Goal: Information Seeking & Learning: Learn about a topic

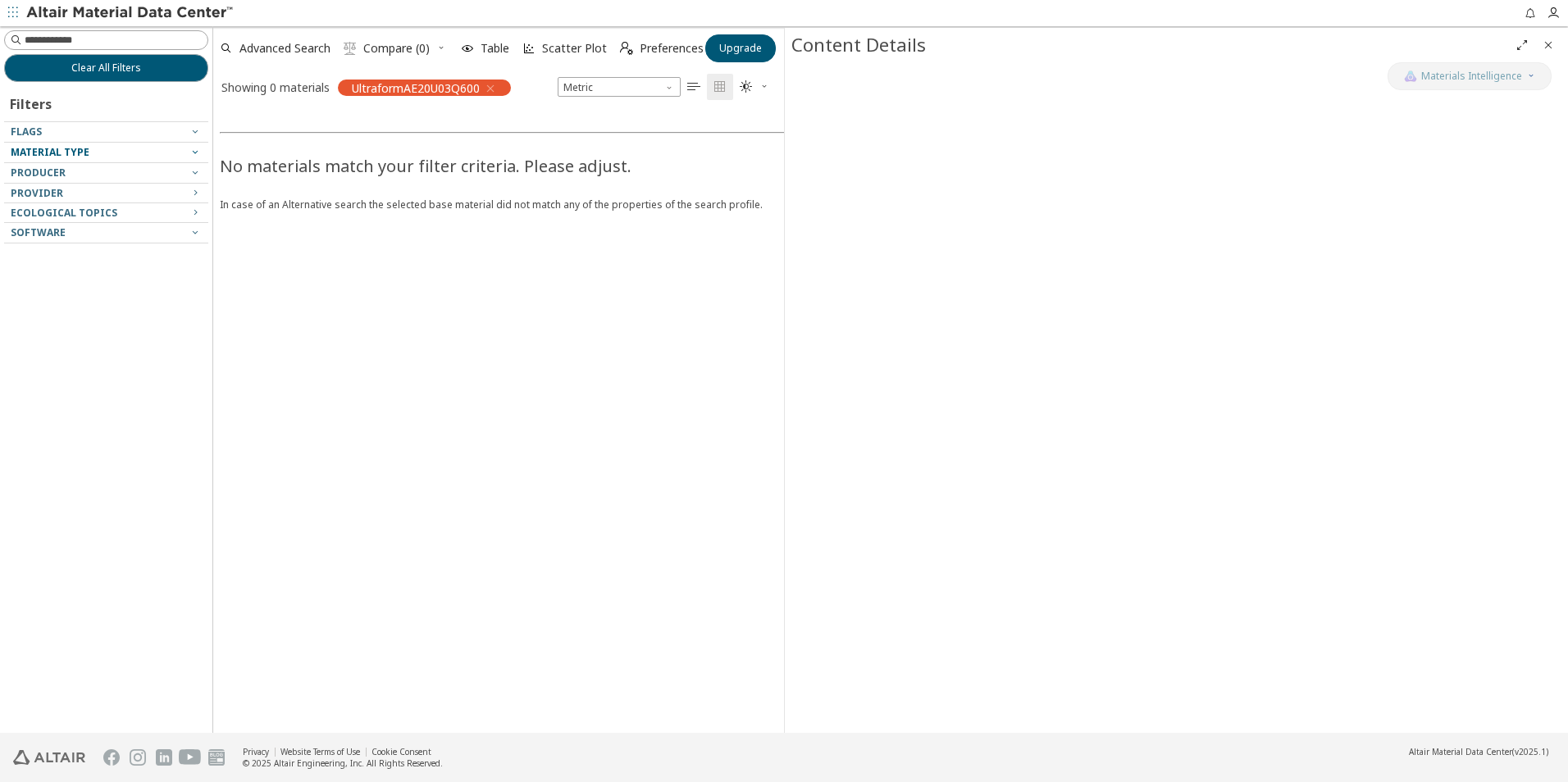
click at [64, 152] on span "Material Type" at bounding box center [50, 152] width 79 height 14
click at [85, 152] on span "Material Type" at bounding box center [50, 152] width 79 height 14
click at [143, 71] on button "Clear All Filters" at bounding box center [107, 67] width 205 height 28
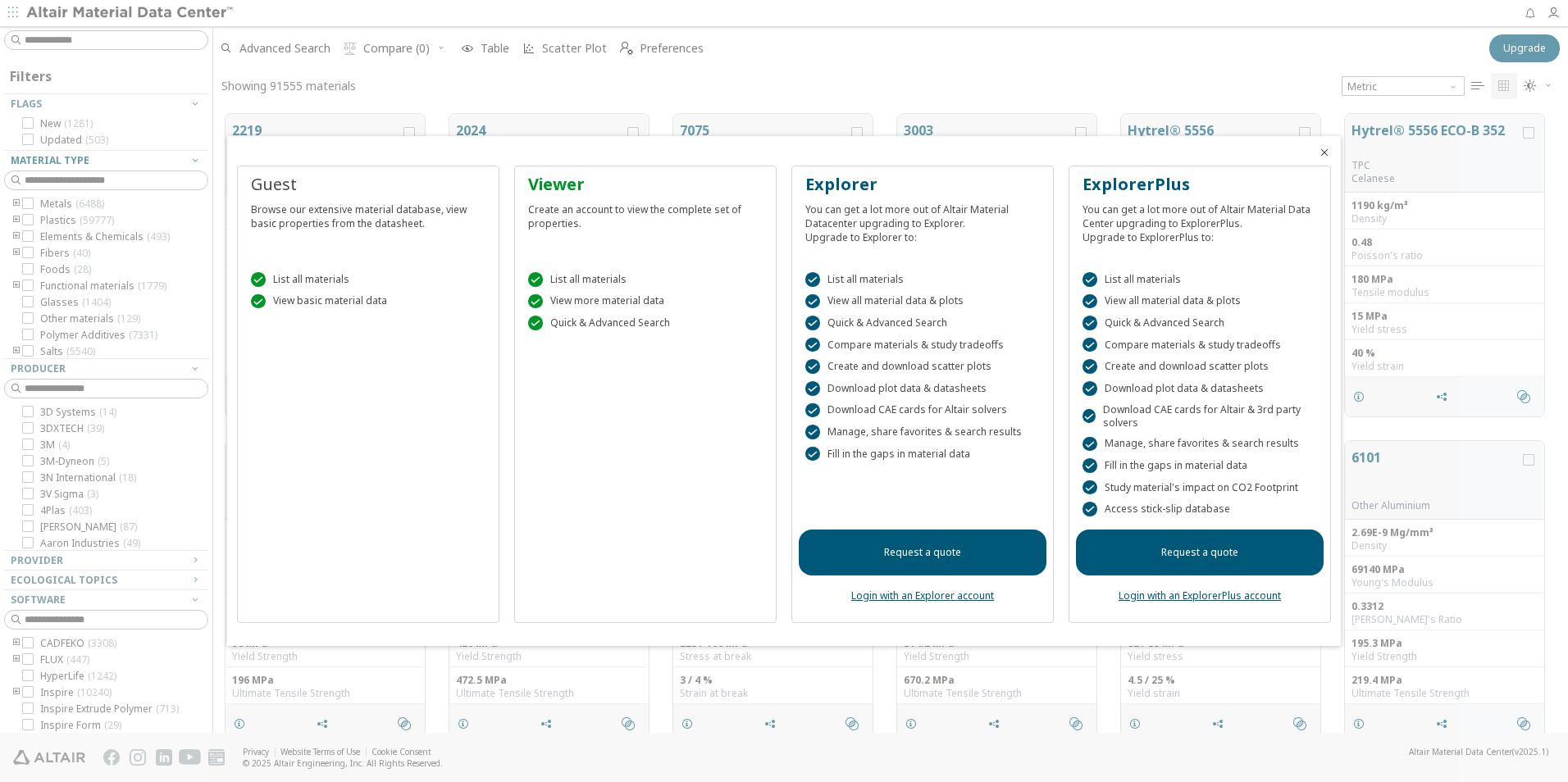
scroll to position [619, 1342]
click at [1321, 155] on icon "Close" at bounding box center [1324, 152] width 13 height 13
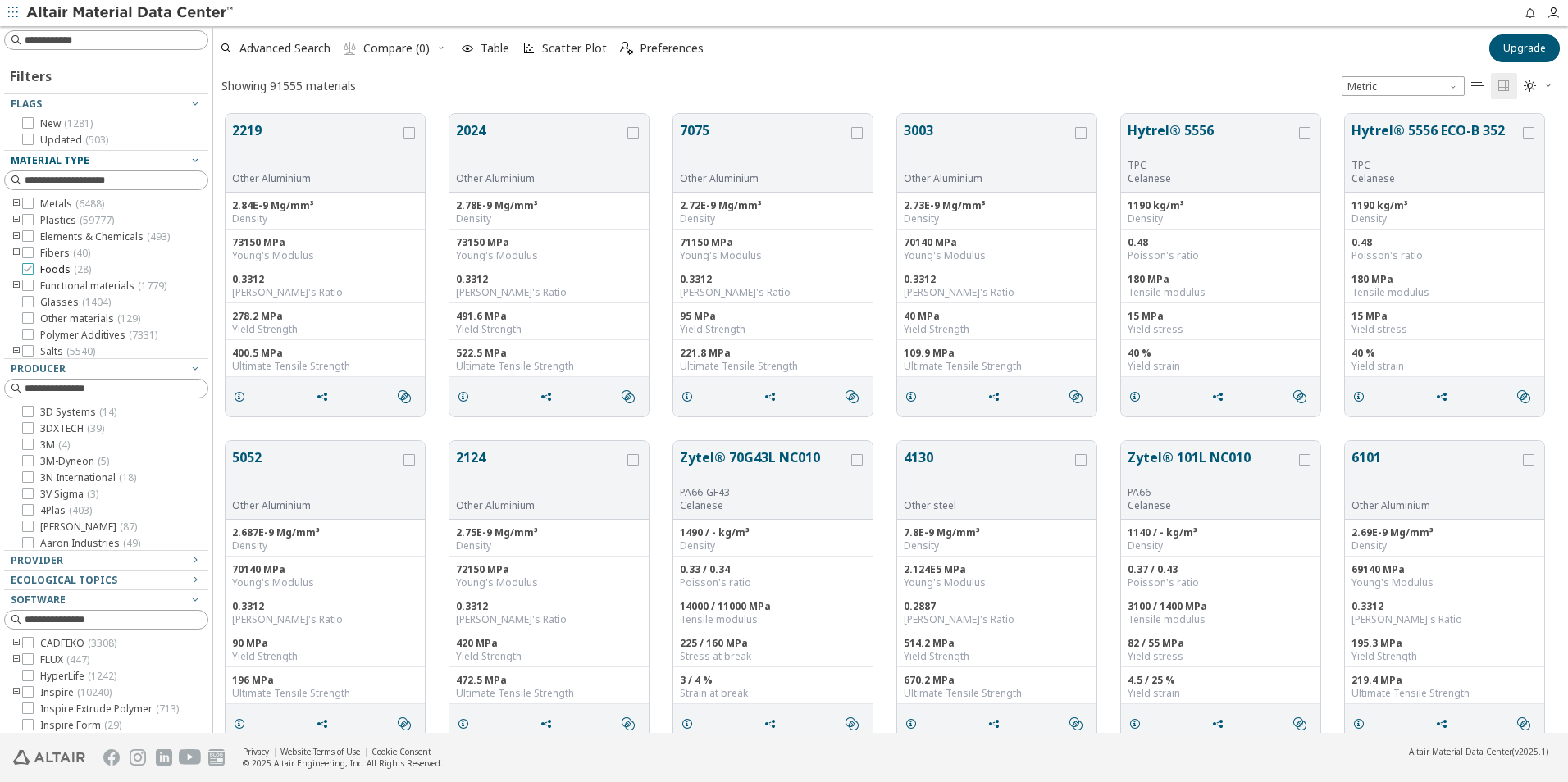
click at [30, 272] on icon at bounding box center [28, 268] width 12 height 12
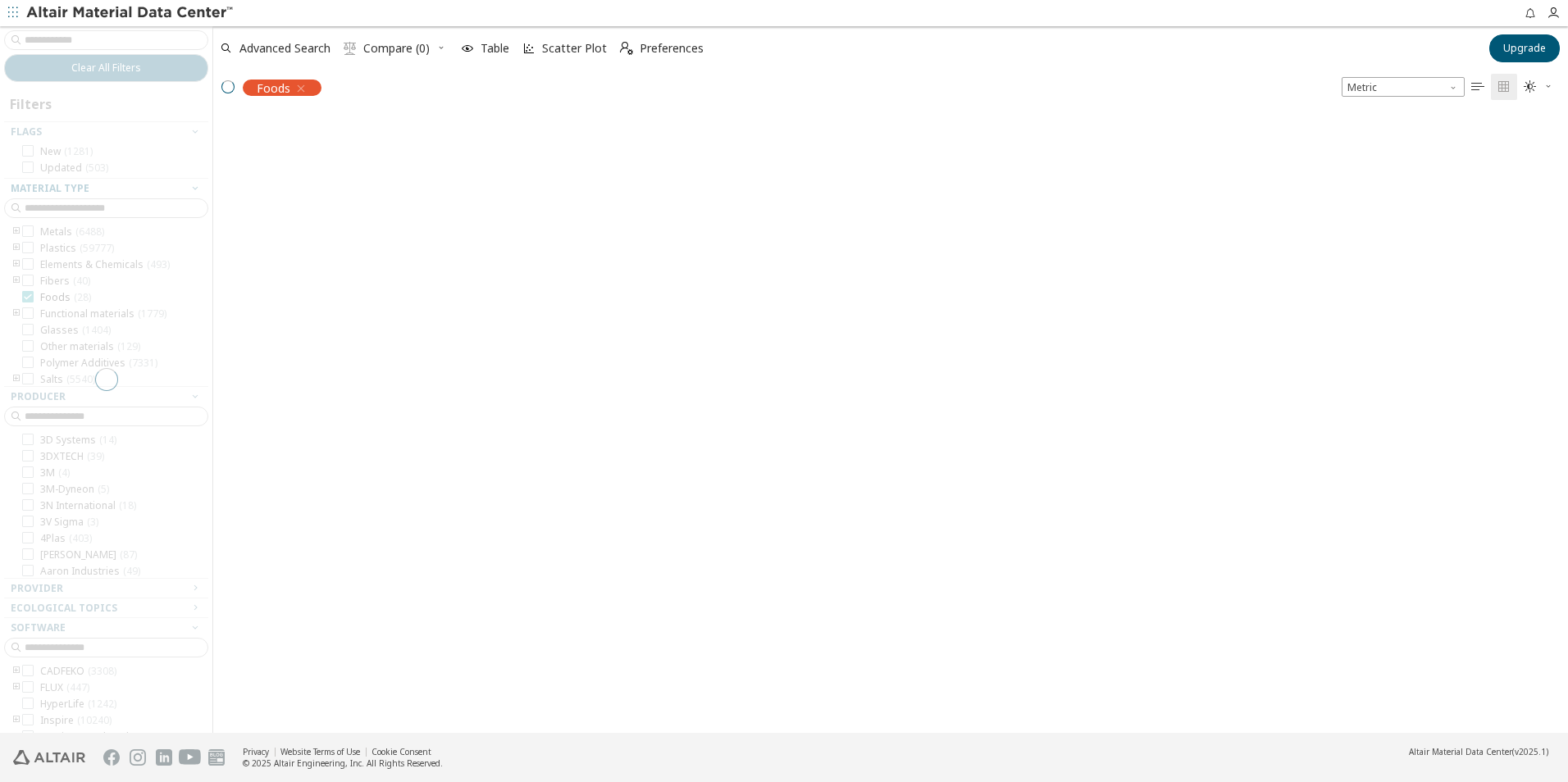
scroll to position [616, 1342]
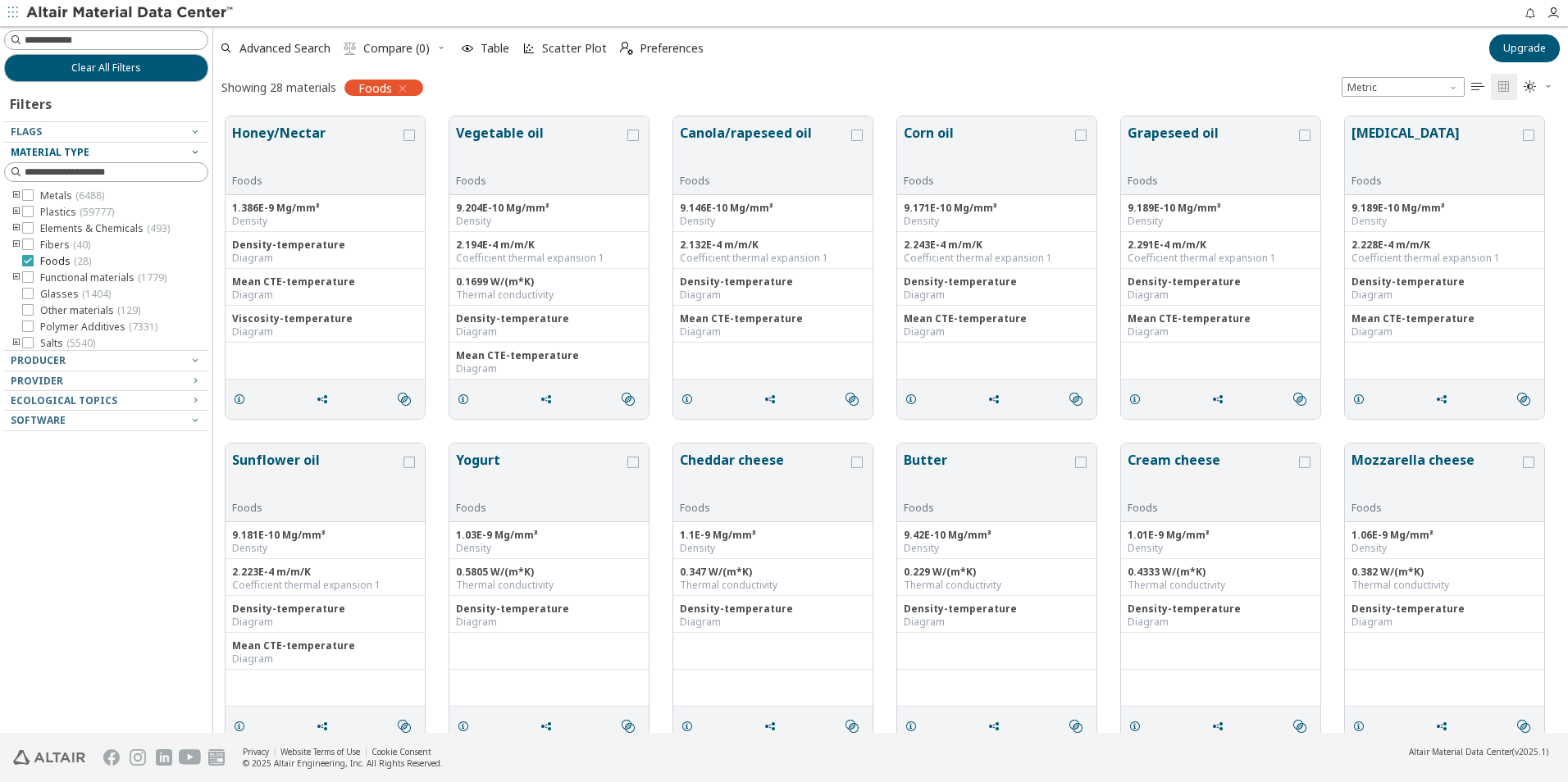
click at [24, 260] on icon at bounding box center [28, 260] width 12 height 12
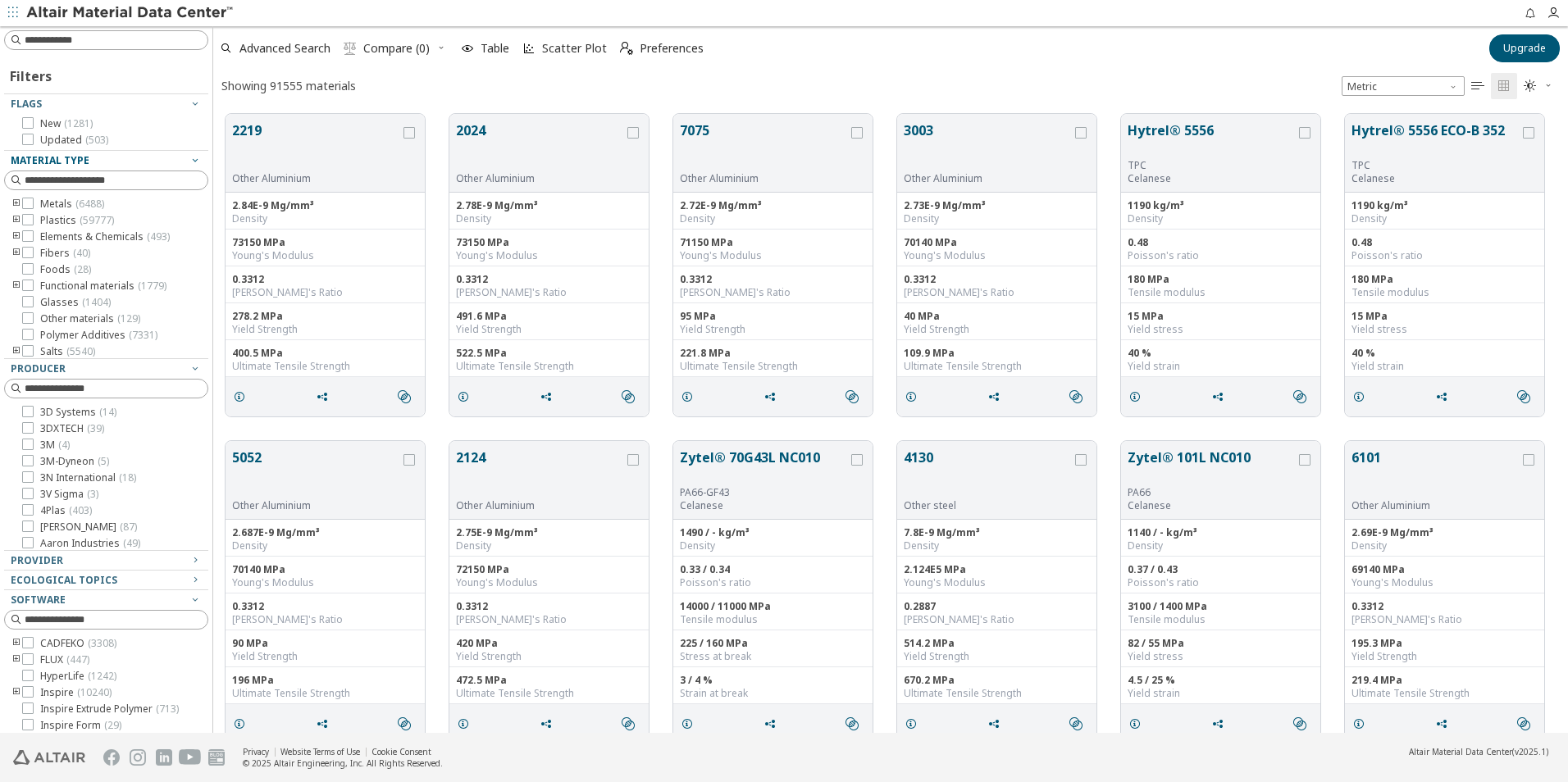
scroll to position [619, 1342]
click at [15, 222] on icon "toogle group" at bounding box center [16, 221] width 12 height 13
click at [40, 234] on icon "toogle group" at bounding box center [40, 237] width 12 height 13
click at [80, 242] on icon at bounding box center [77, 236] width 12 height 12
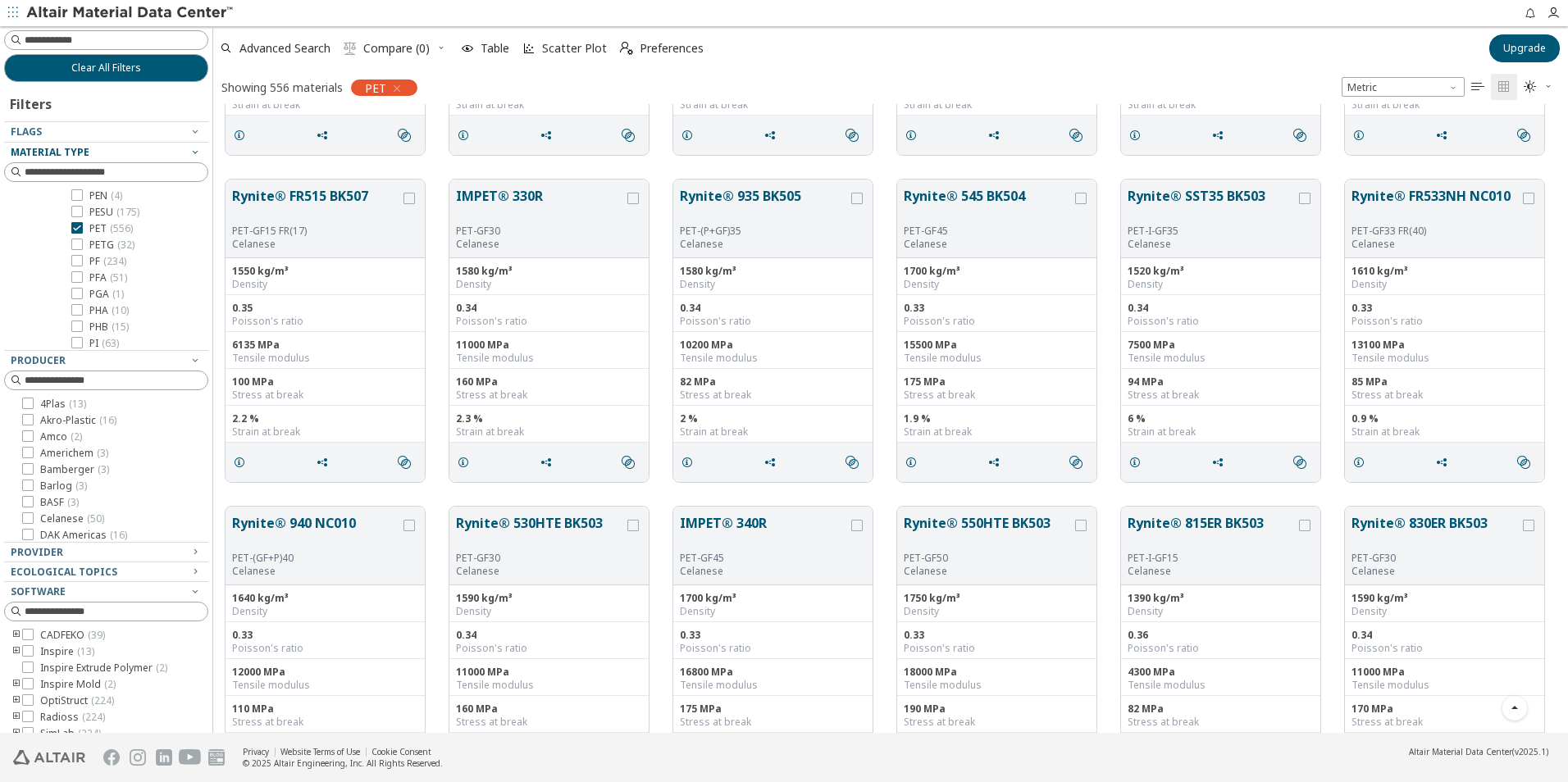
scroll to position [902, 0]
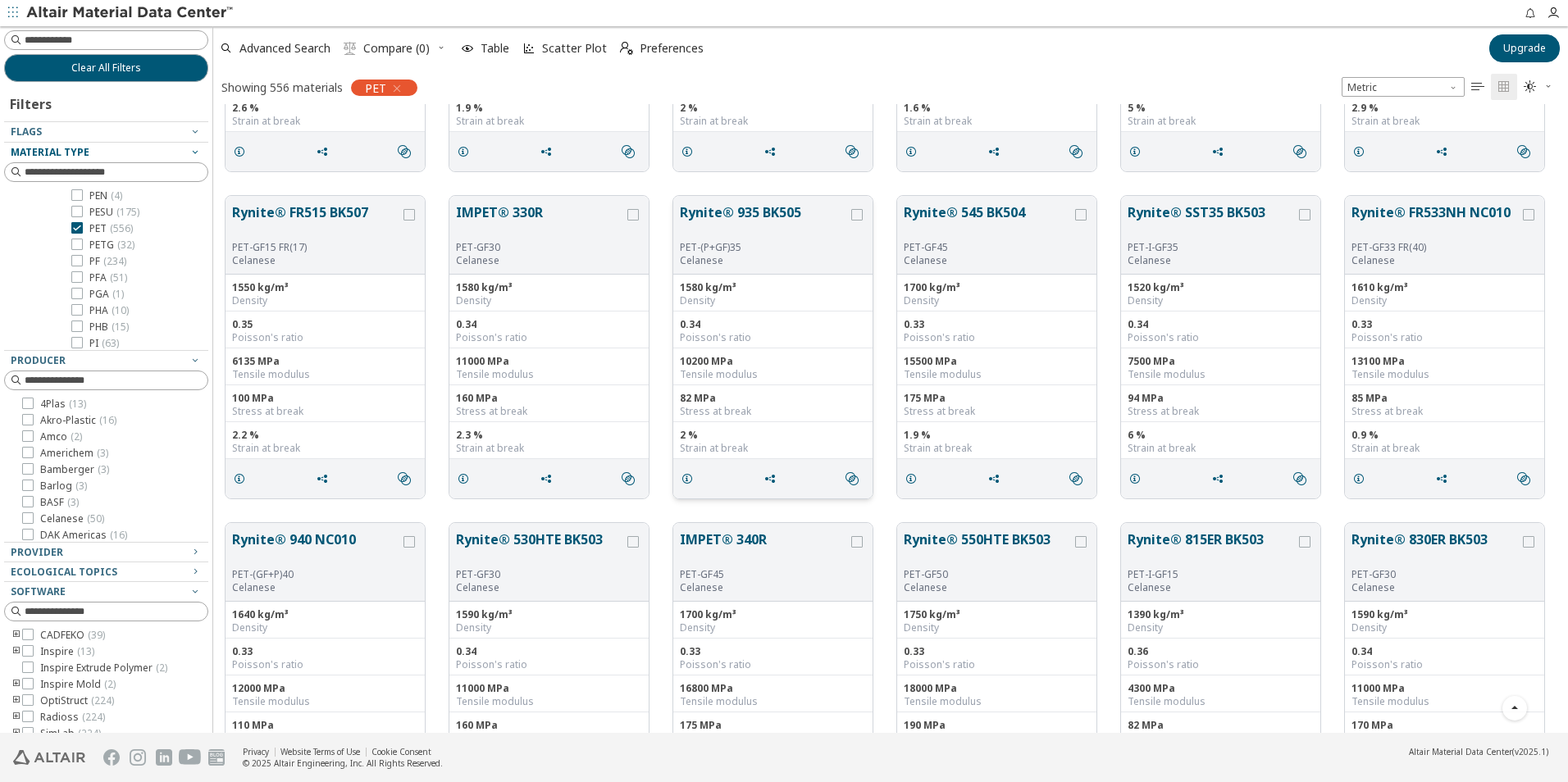
click at [760, 212] on button "Rynite® 935 BK505" at bounding box center [763, 222] width 168 height 39
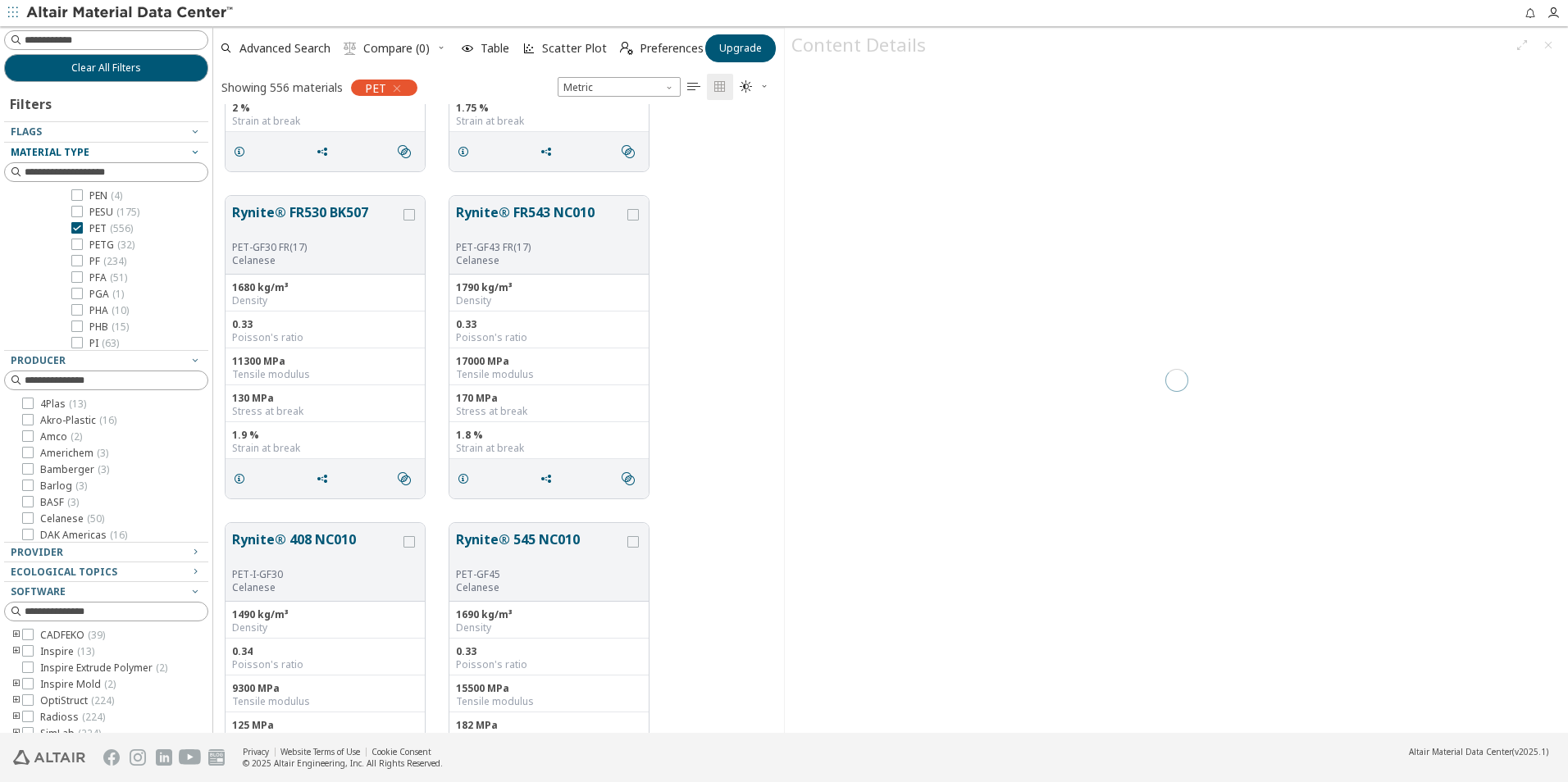
scroll to position [616, 559]
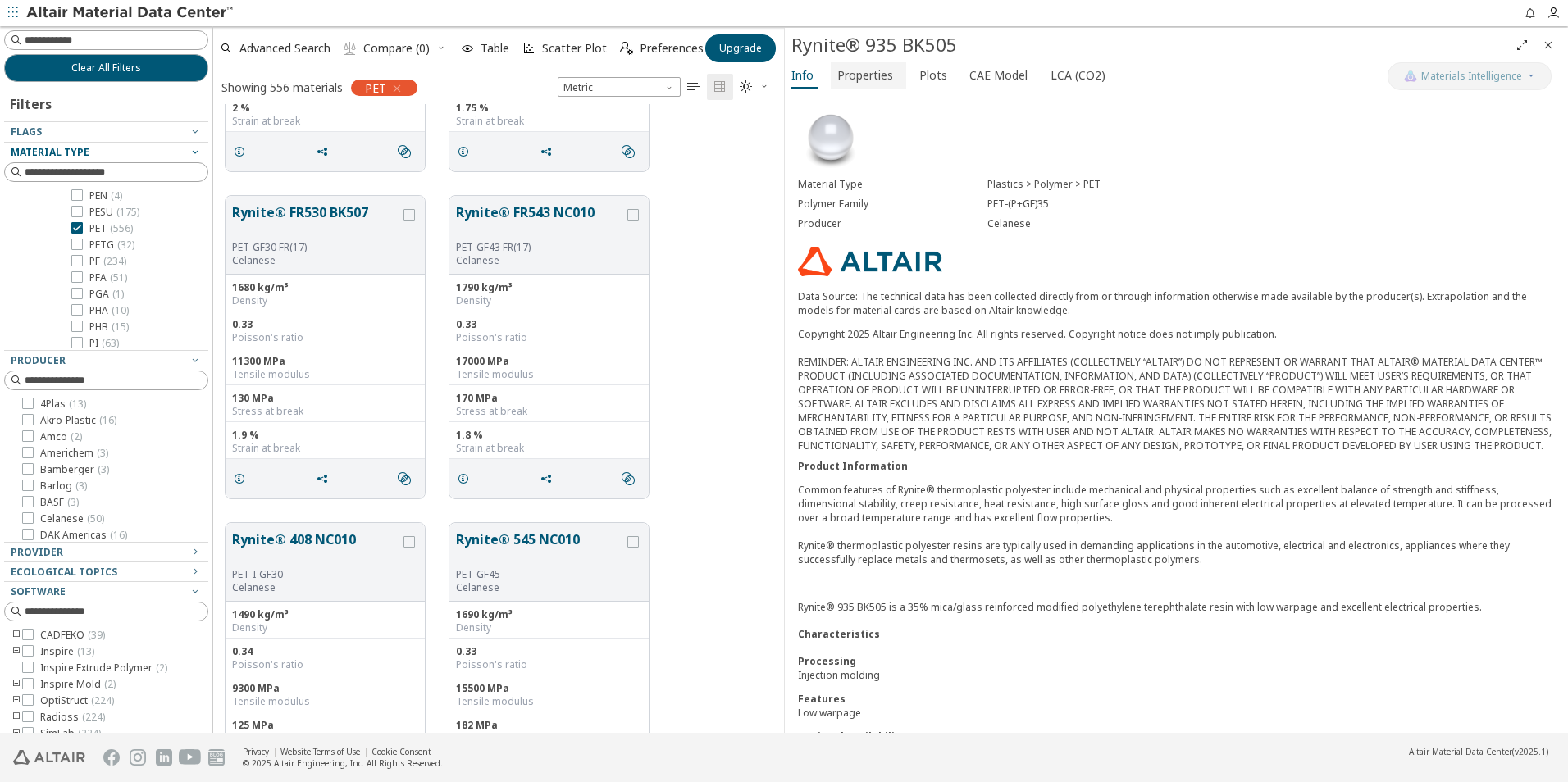
click at [866, 77] on span "Properties" at bounding box center [865, 74] width 56 height 26
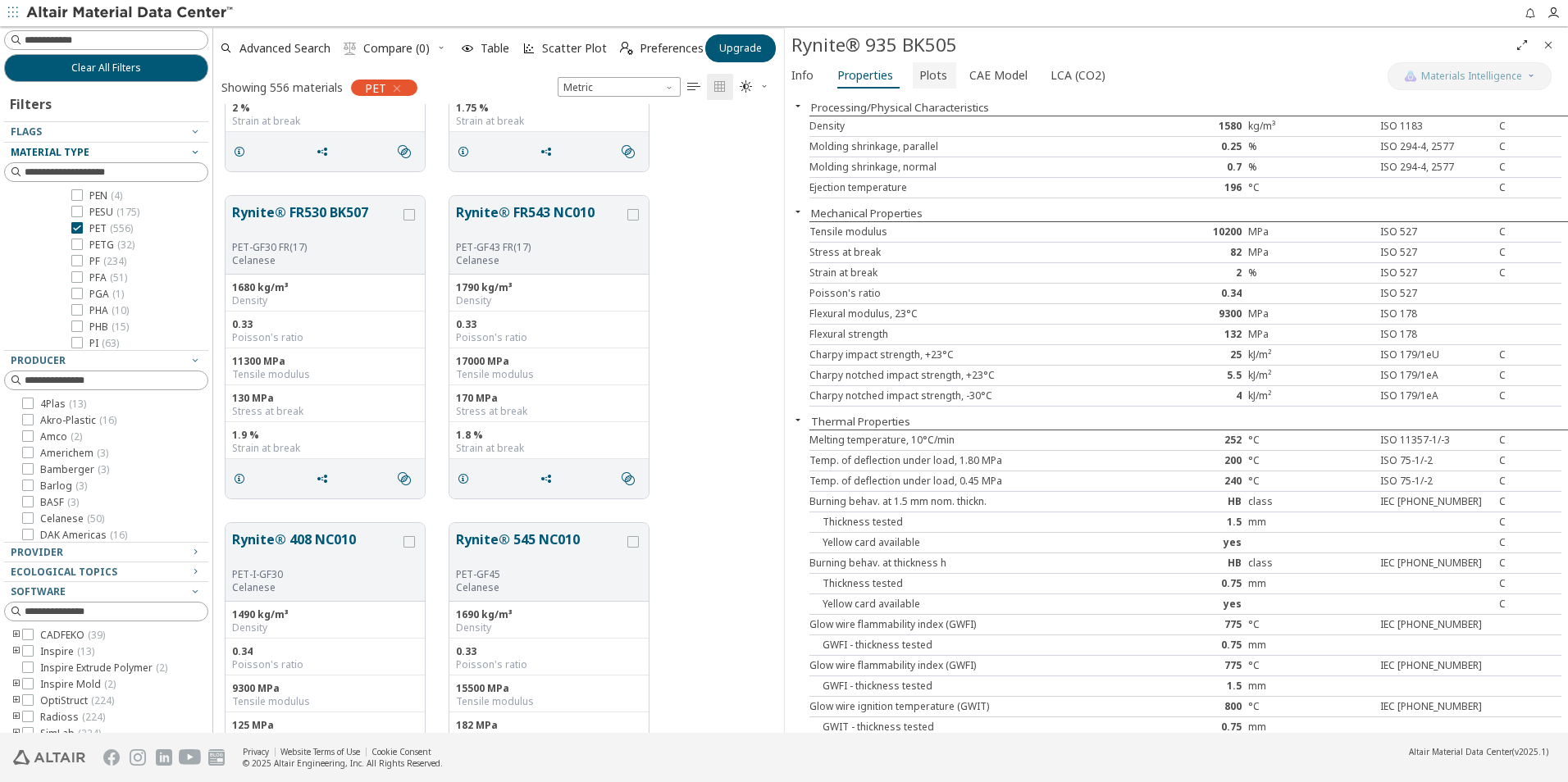
click at [919, 76] on span "Plots" at bounding box center [933, 74] width 28 height 26
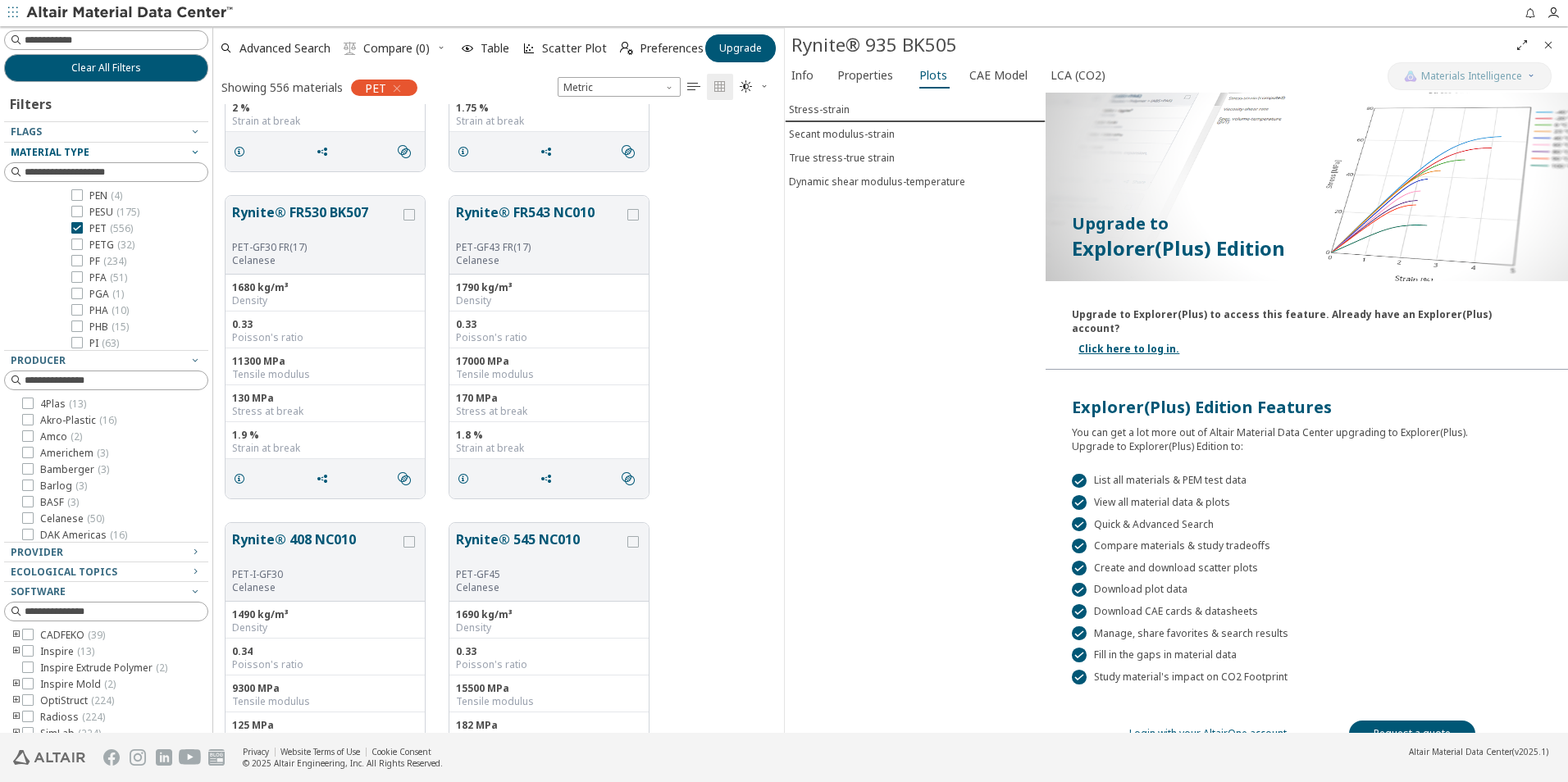
scroll to position [31, 0]
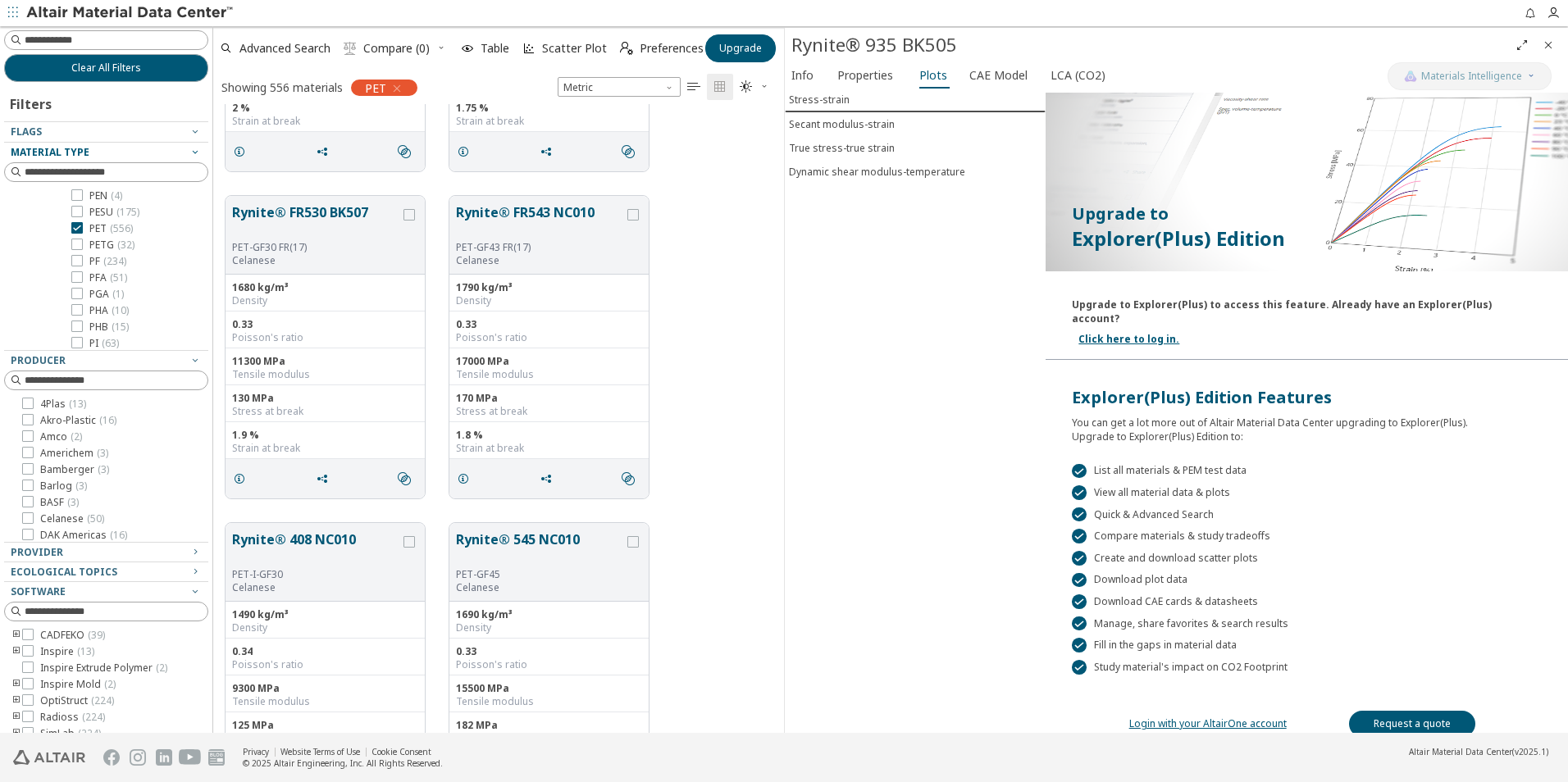
click at [1222, 717] on link "Login with your AltairOne account" at bounding box center [1208, 724] width 158 height 14
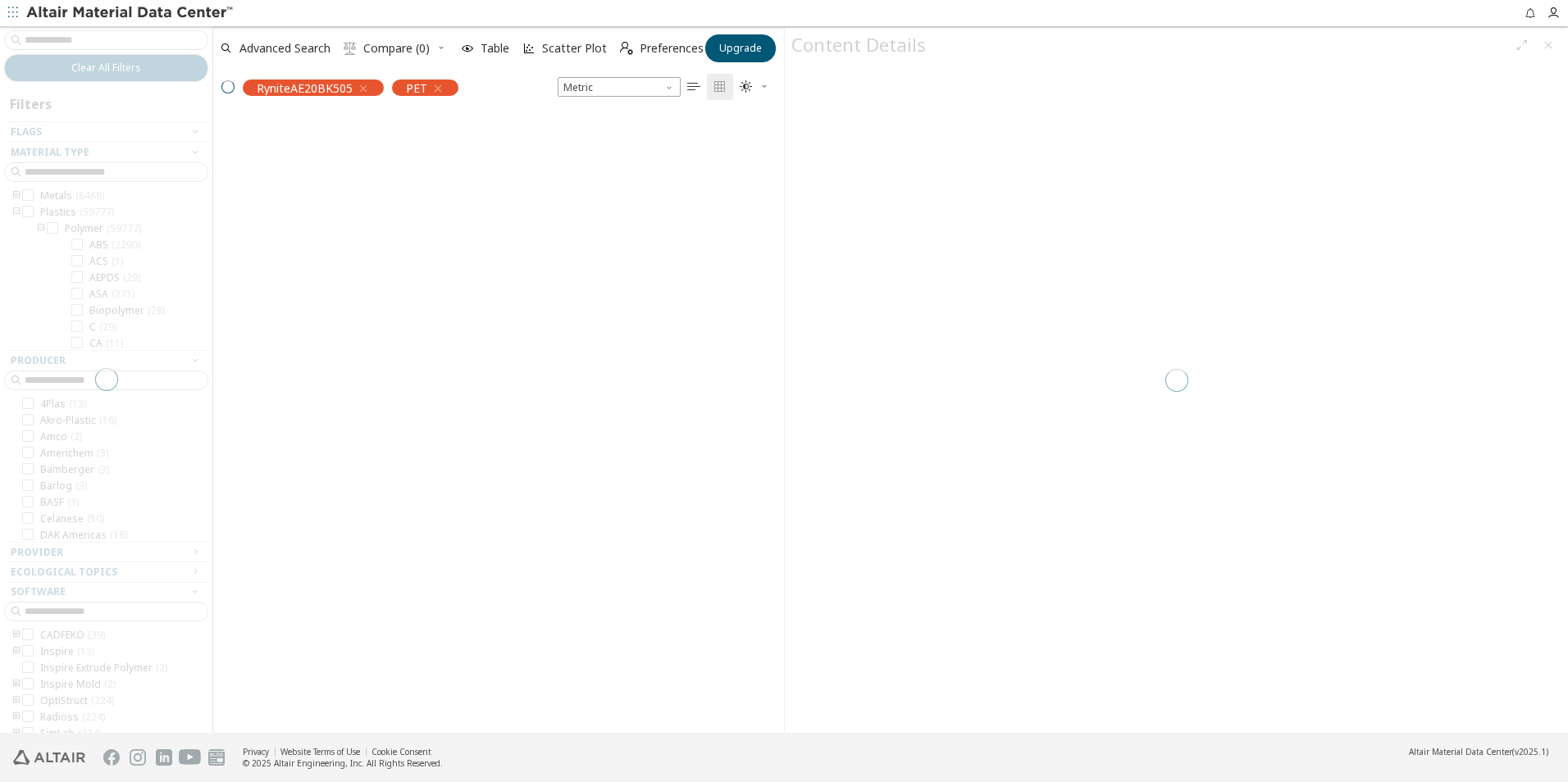
scroll to position [616, 559]
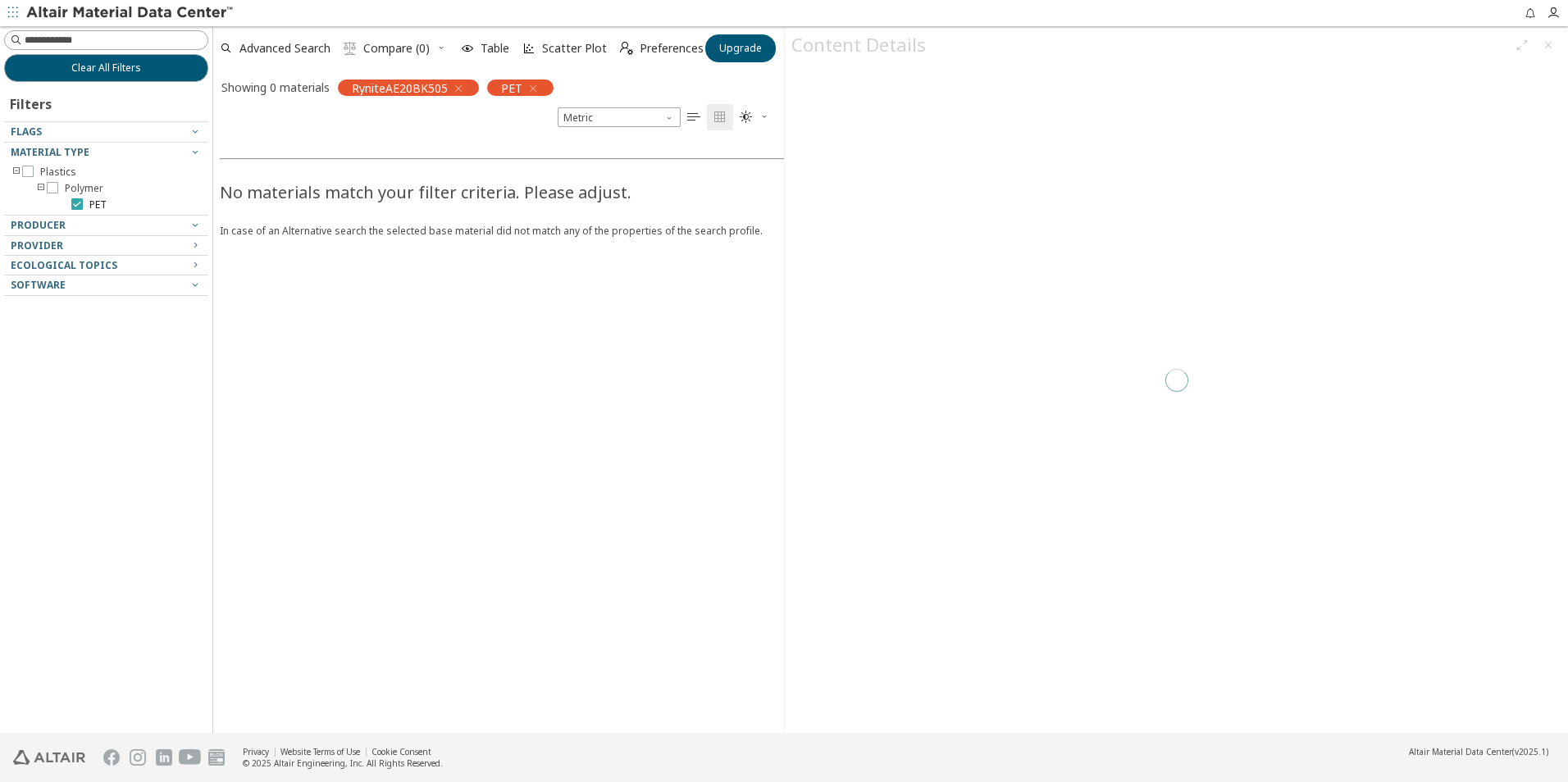
click at [79, 205] on icon at bounding box center [77, 204] width 12 height 12
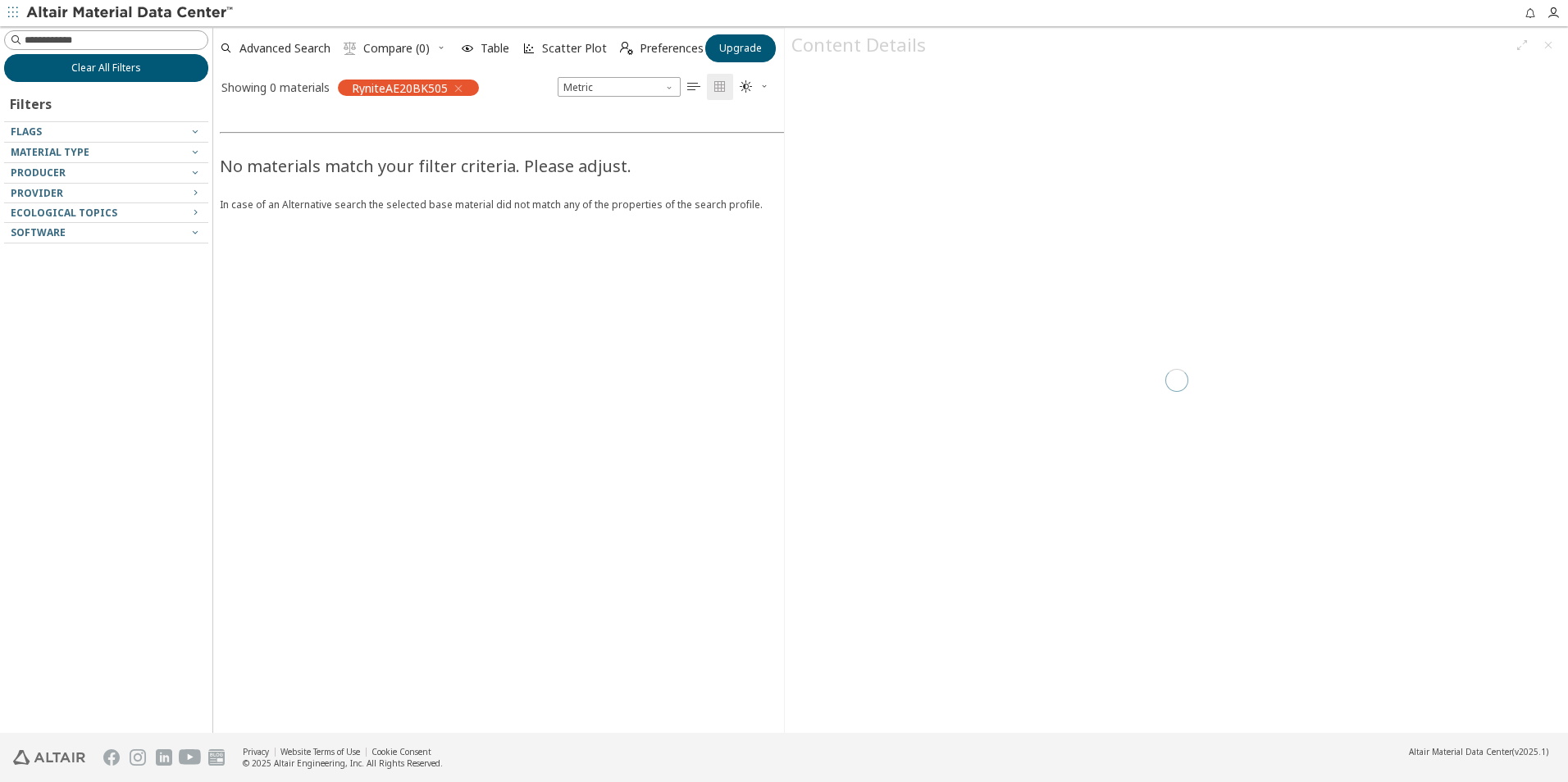
click at [131, 67] on span "Clear All Filters" at bounding box center [107, 68] width 70 height 13
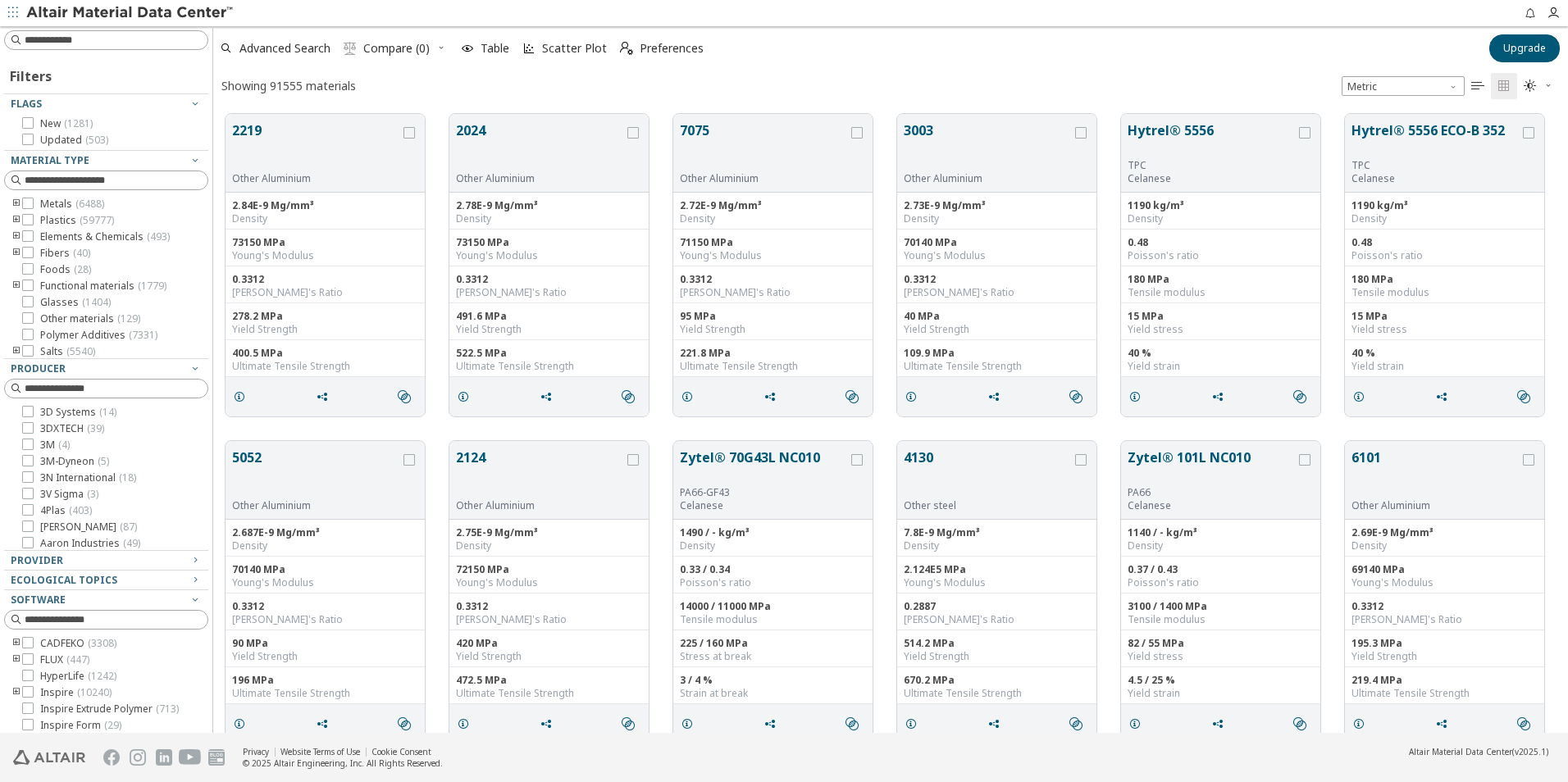
scroll to position [619, 1342]
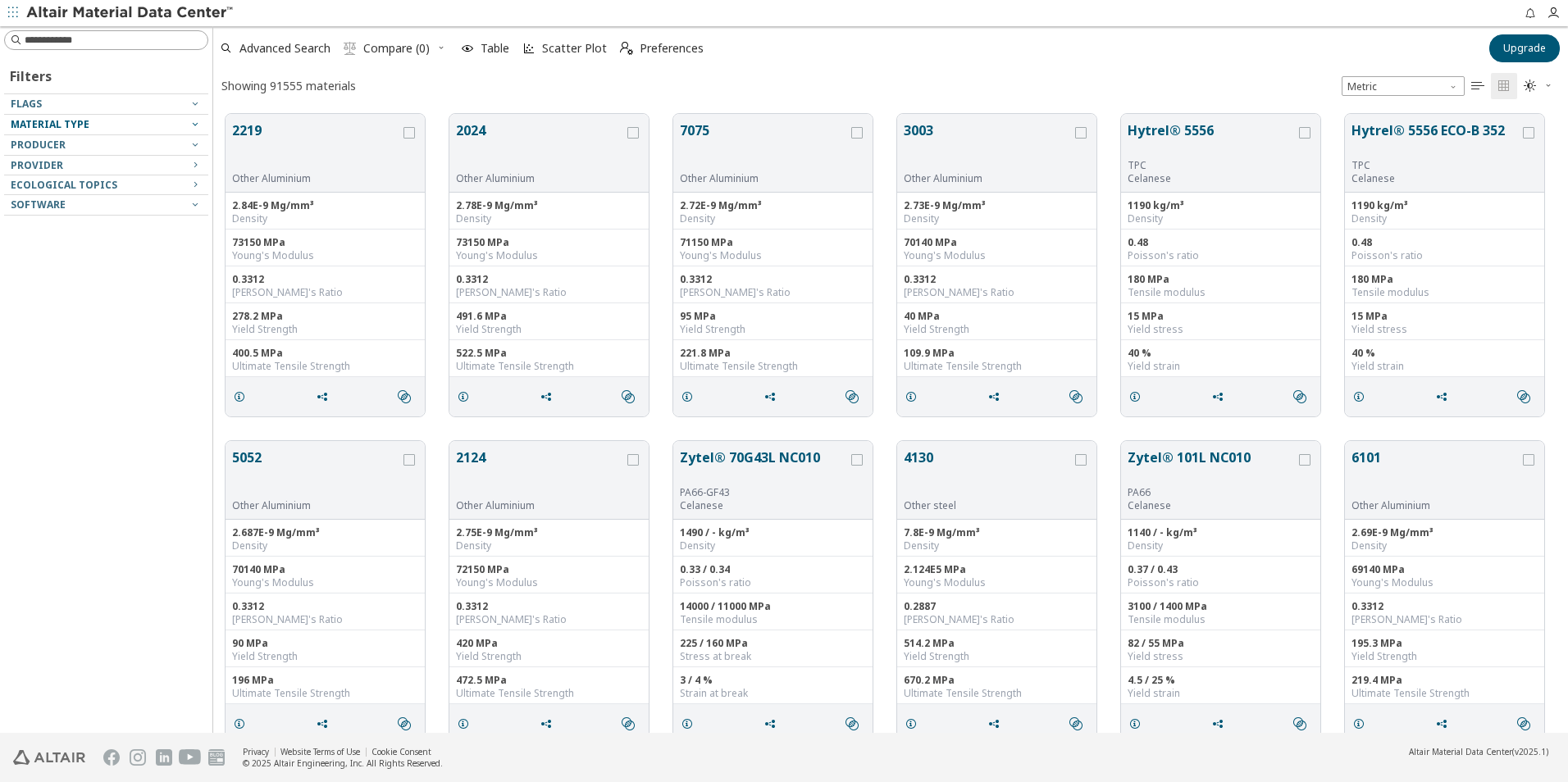
click at [71, 125] on span "Material Type" at bounding box center [50, 125] width 79 height 14
click at [196, 122] on icon "button" at bounding box center [195, 124] width 13 height 13
click at [126, 121] on div "Material Type" at bounding box center [100, 125] width 178 height 13
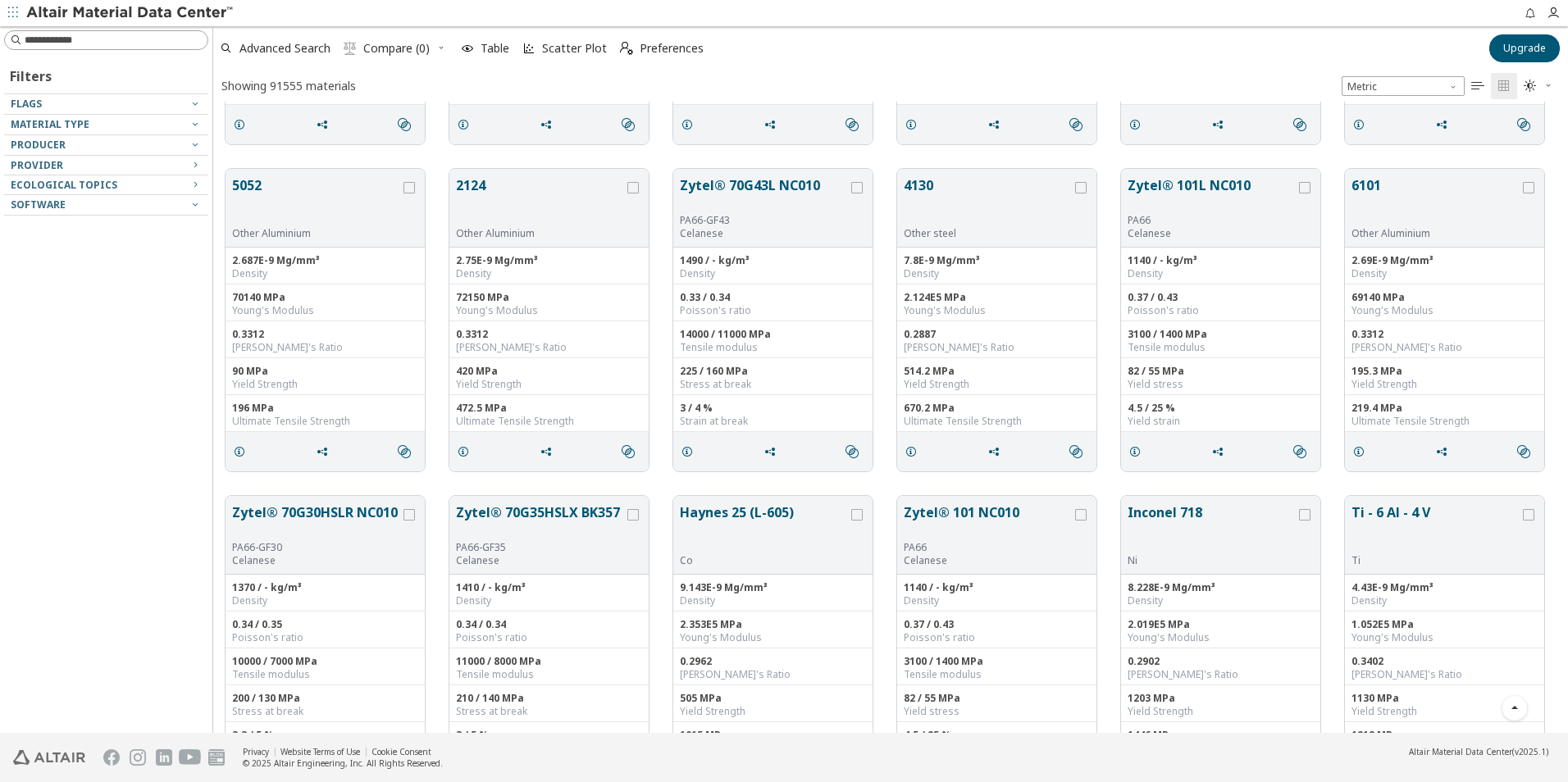
scroll to position [328, 0]
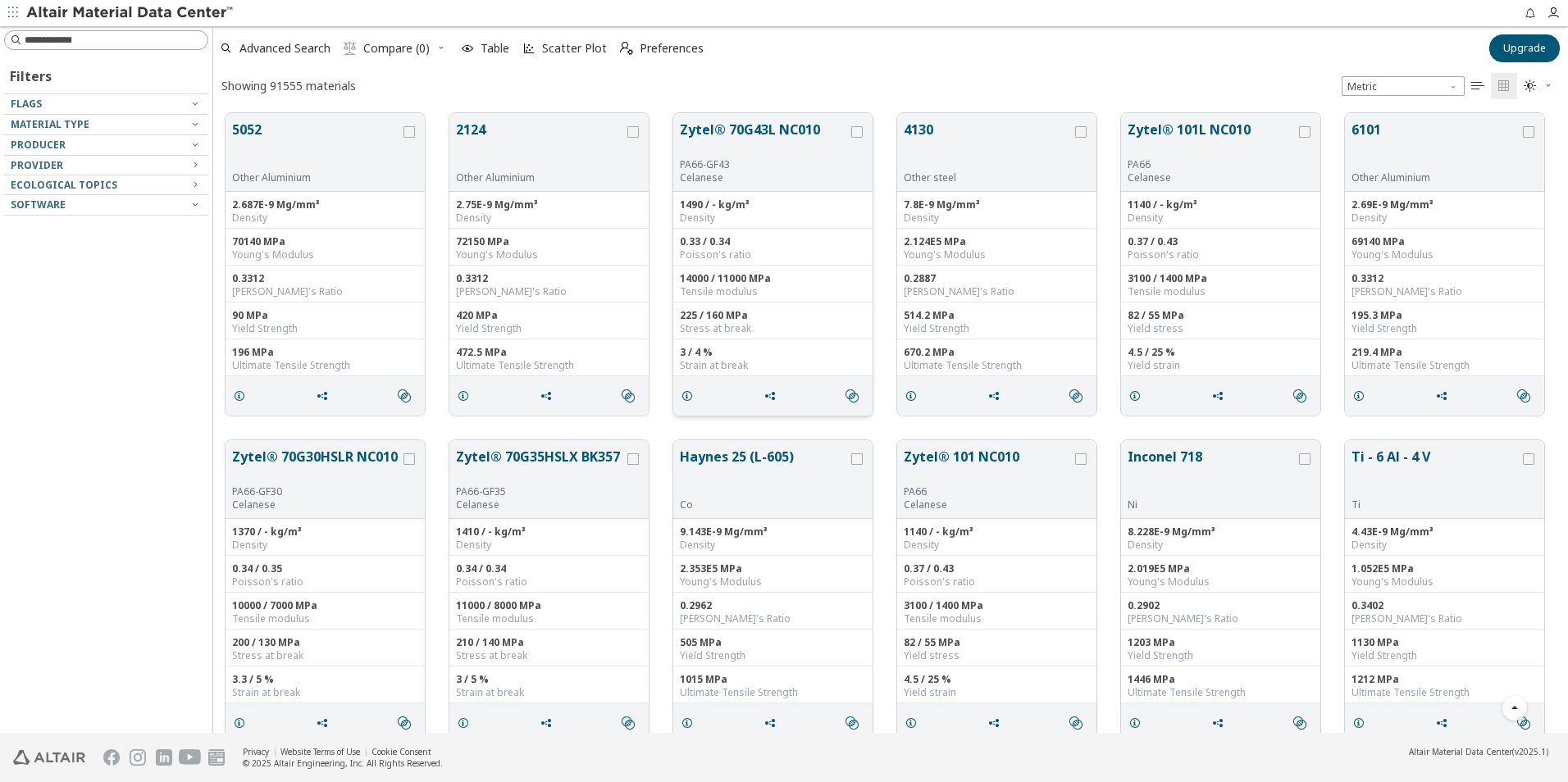
click at [767, 127] on button "Zytel® 70G43L NC010" at bounding box center [763, 138] width 168 height 39
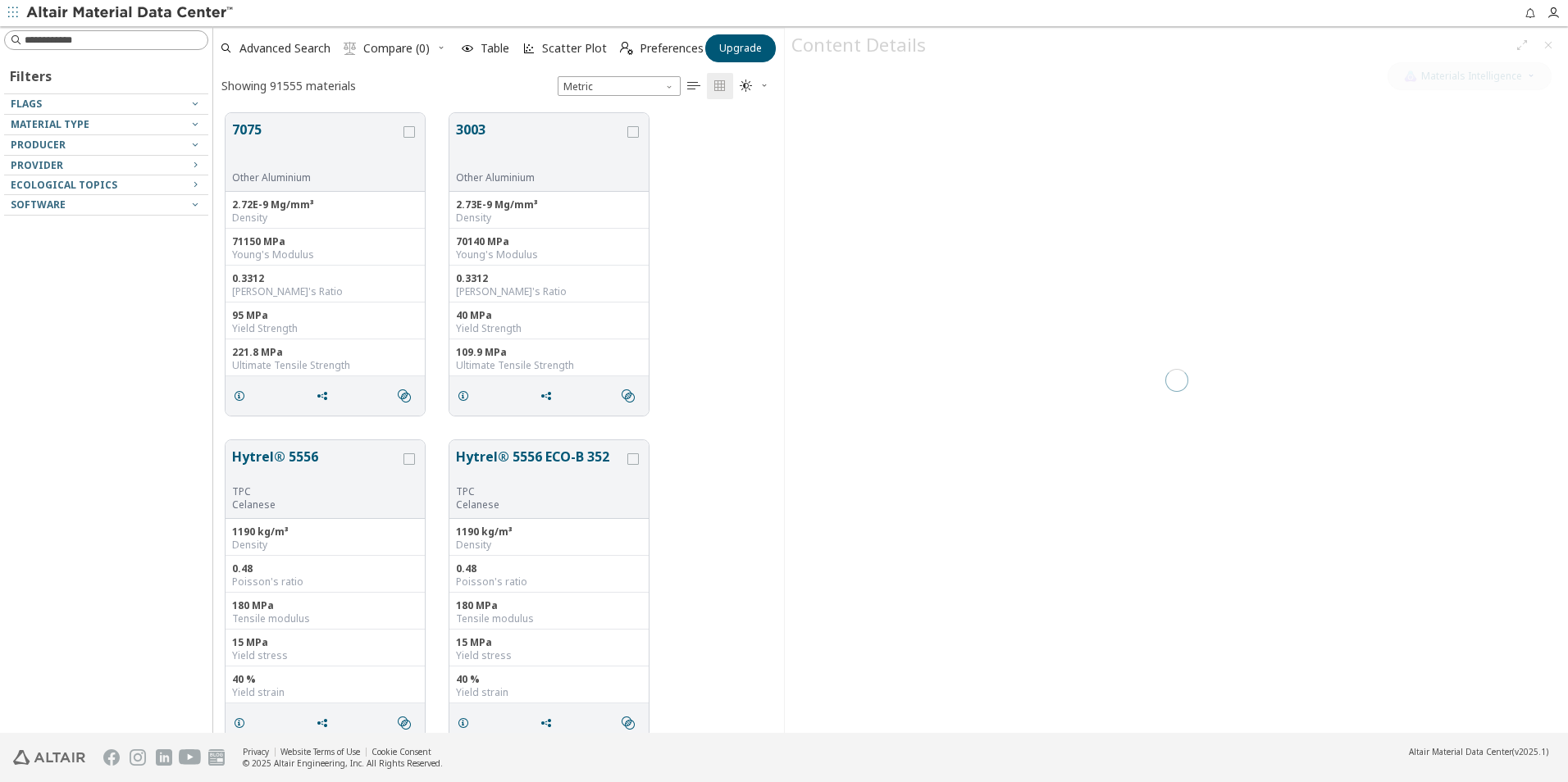
scroll to position [619, 559]
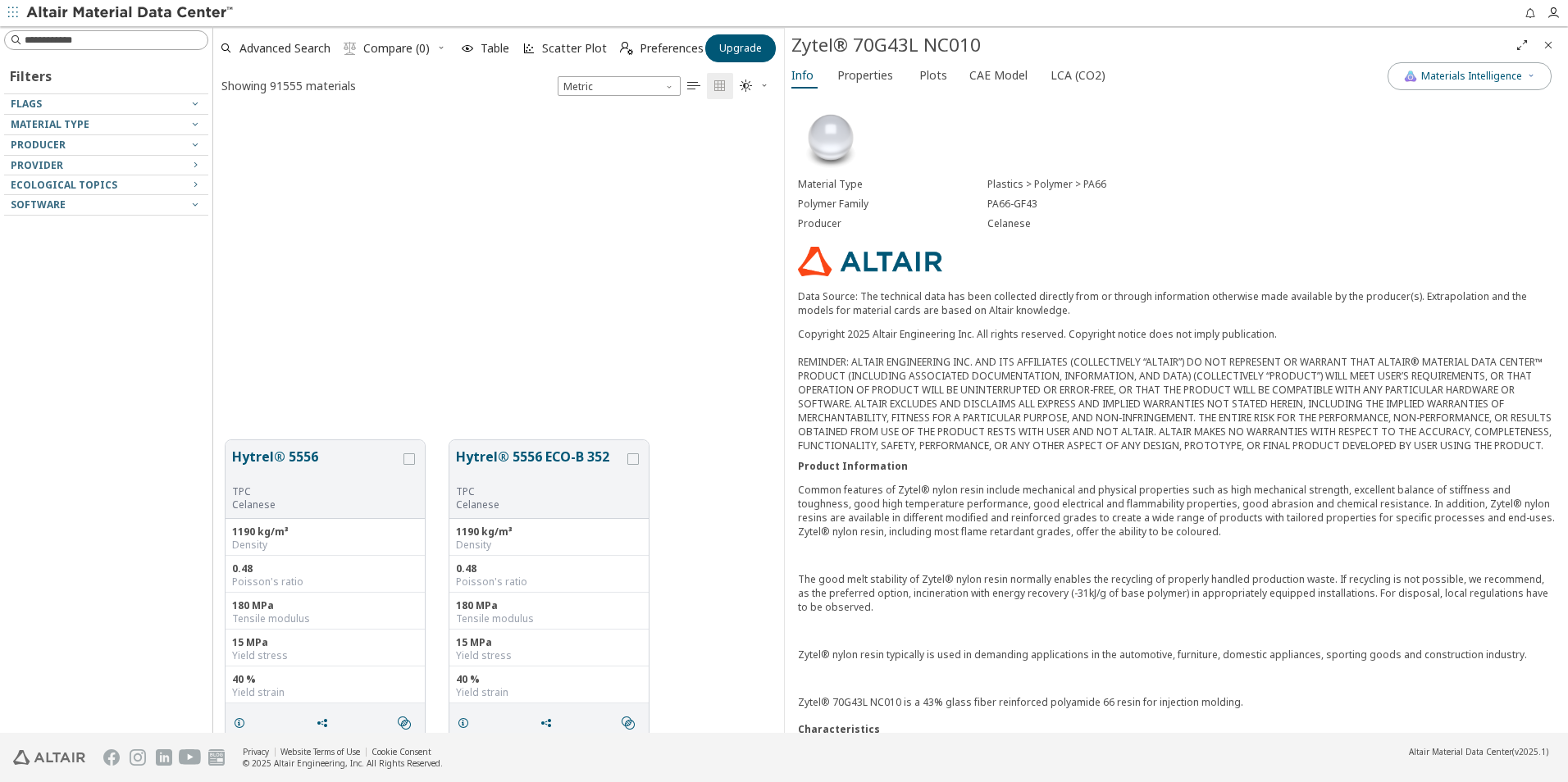
scroll to position [1009, 0]
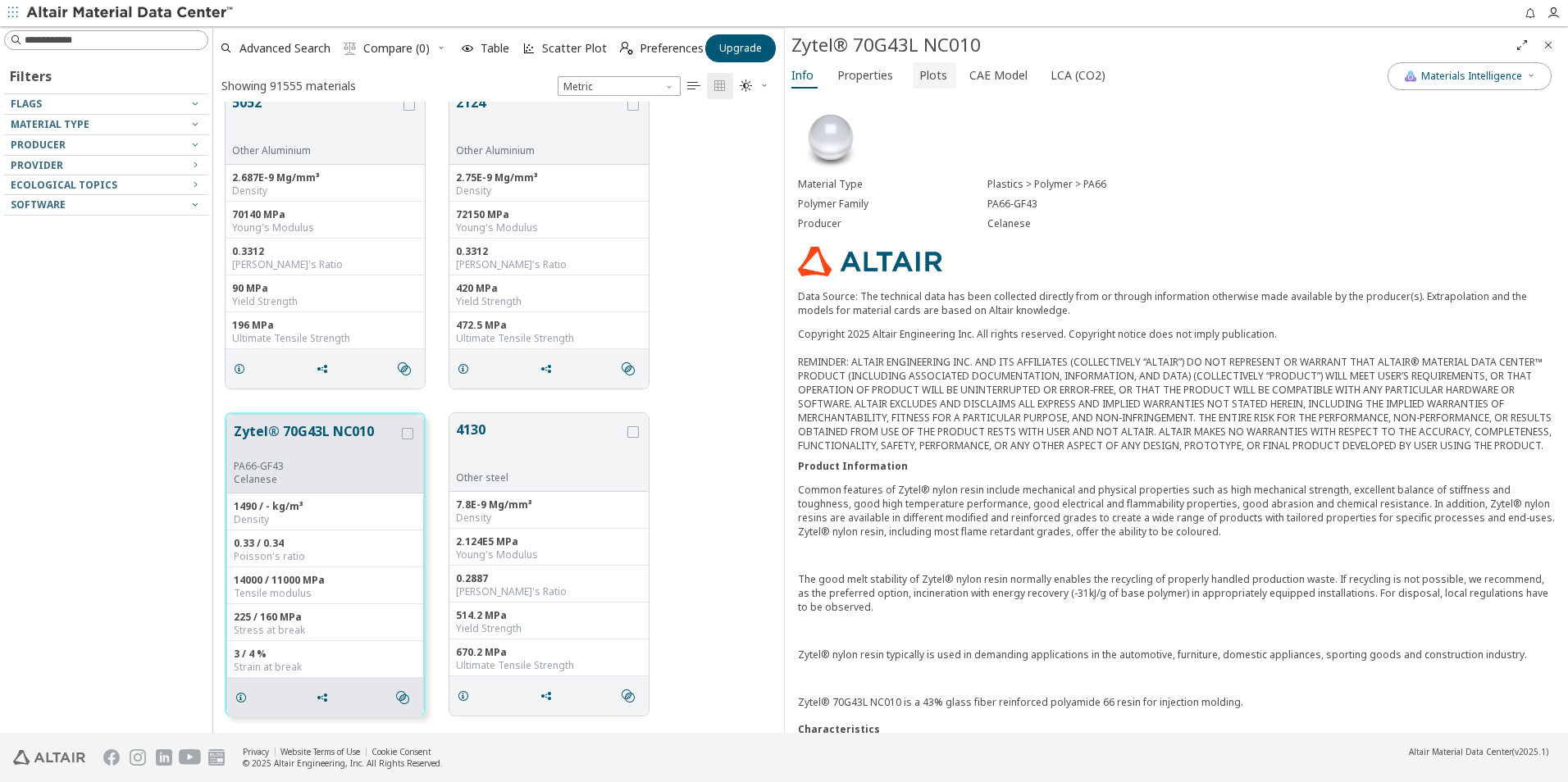
click at [932, 81] on span "Plots" at bounding box center [933, 74] width 28 height 26
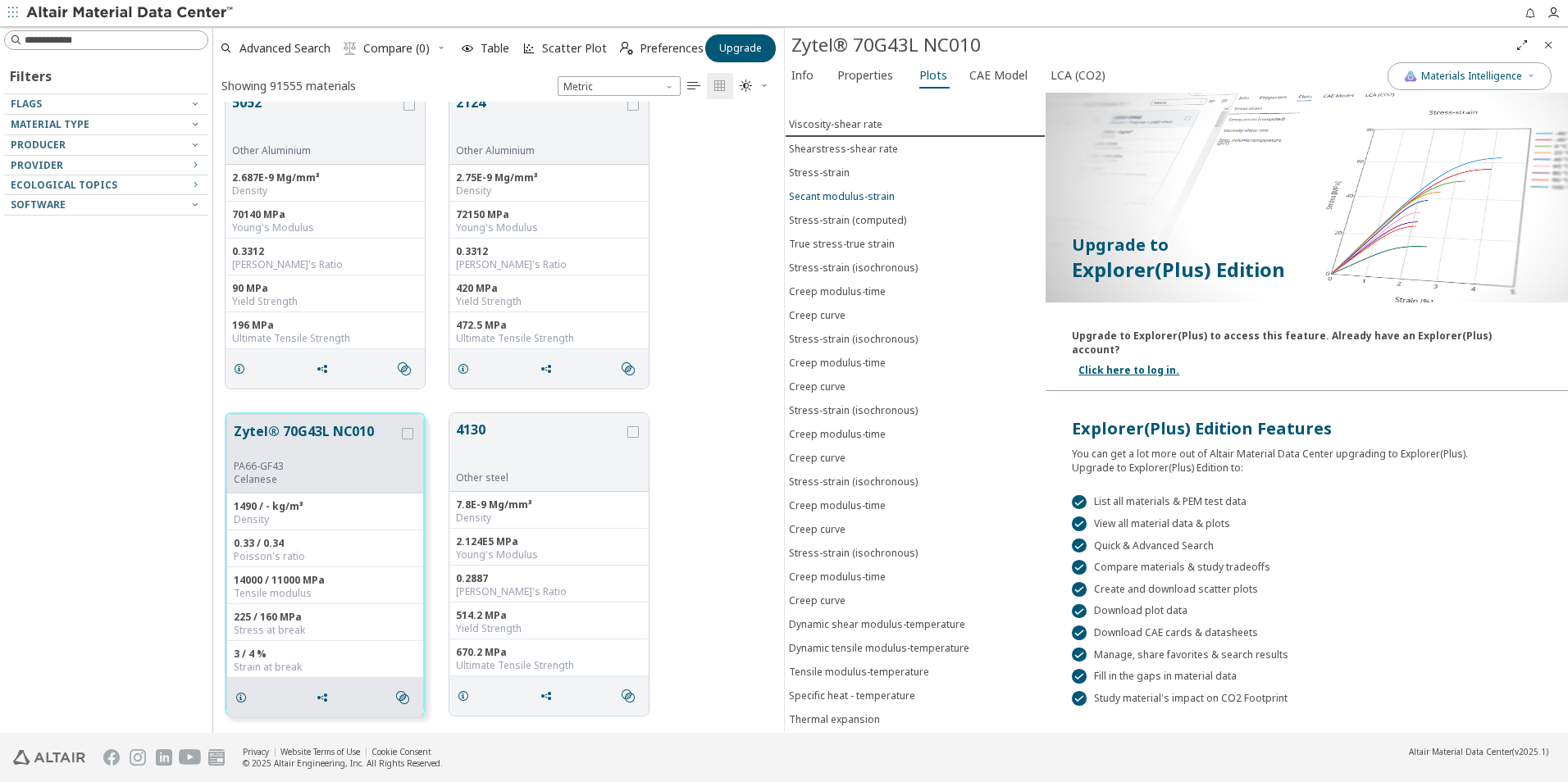
scroll to position [0, 0]
click at [847, 185] on span "Stress-strain" at bounding box center [915, 179] width 253 height 14
